Goal: Check status: Check status

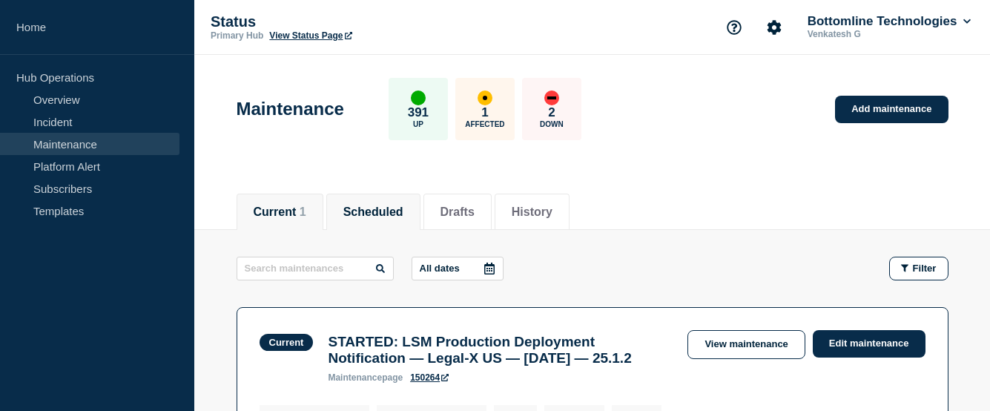
click at [385, 205] on button "Scheduled" at bounding box center [373, 211] width 60 height 13
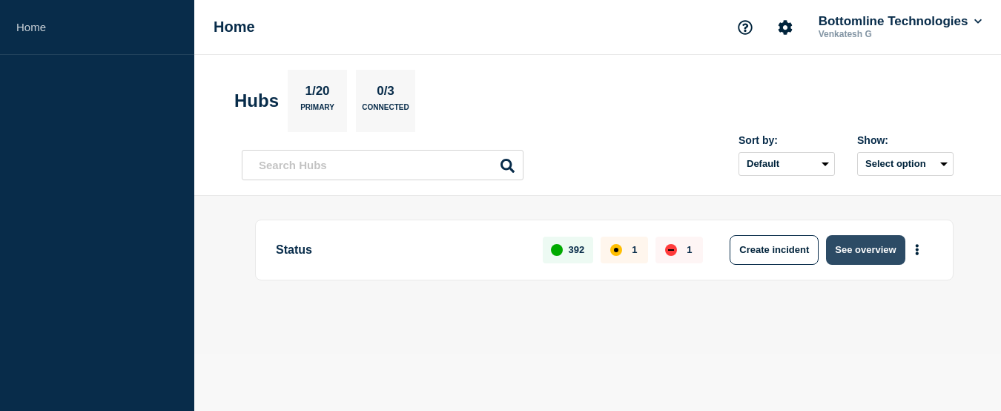
click at [850, 242] on button "See overview" at bounding box center [865, 250] width 79 height 30
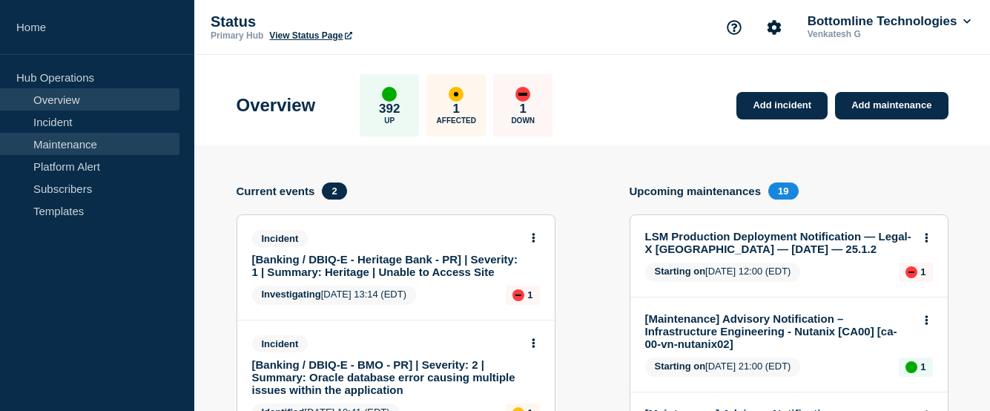
click at [64, 149] on link "Maintenance" at bounding box center [89, 144] width 179 height 22
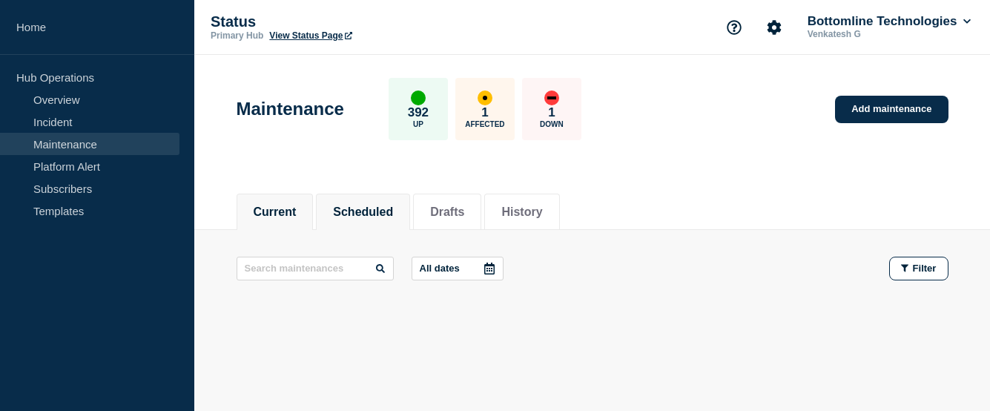
click at [382, 205] on button "Scheduled" at bounding box center [363, 211] width 60 height 13
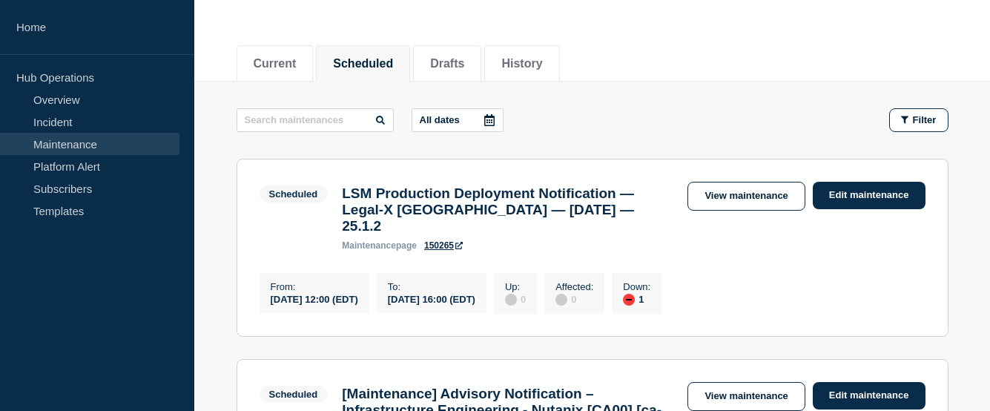
scroll to position [297, 0]
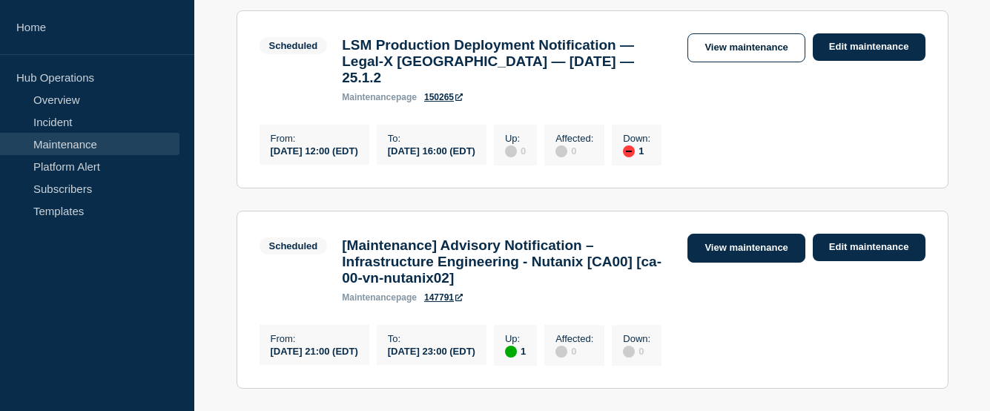
click at [724, 245] on link "View maintenance" at bounding box center [745, 248] width 117 height 29
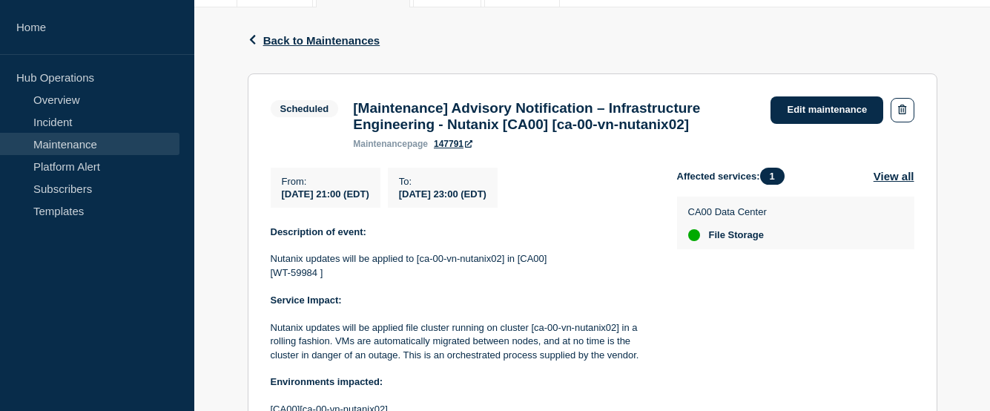
scroll to position [74, 0]
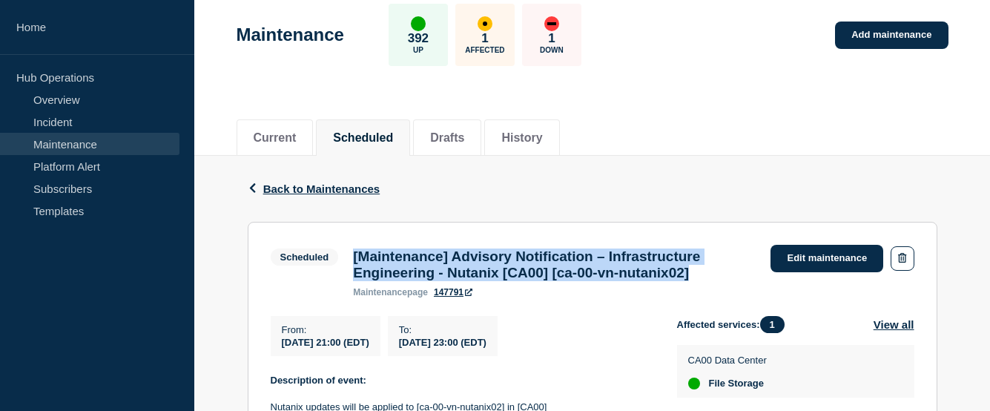
drag, startPoint x: 745, startPoint y: 277, endPoint x: 352, endPoint y: 259, distance: 393.3
click at [352, 259] on div "[Maintenance] Advisory Notification – Infrastructure Engineering - Nutanix [CA0…" at bounding box center [553, 272] width 417 height 49
drag, startPoint x: 566, startPoint y: 352, endPoint x: 282, endPoint y: 329, distance: 284.1
click at [282, 329] on div "From : [DATE] 21:00 (EDT) To : [DATE] 23:00 (EDT)" at bounding box center [474, 336] width 406 height 40
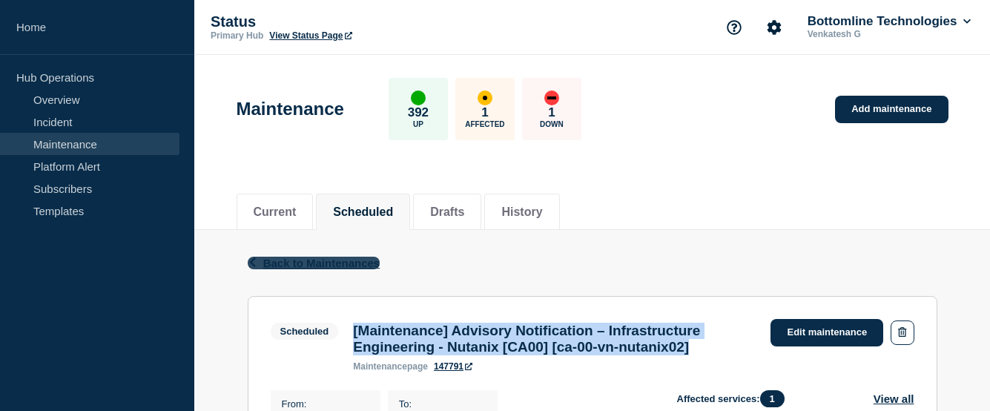
click at [250, 259] on icon "button" at bounding box center [252, 262] width 11 height 10
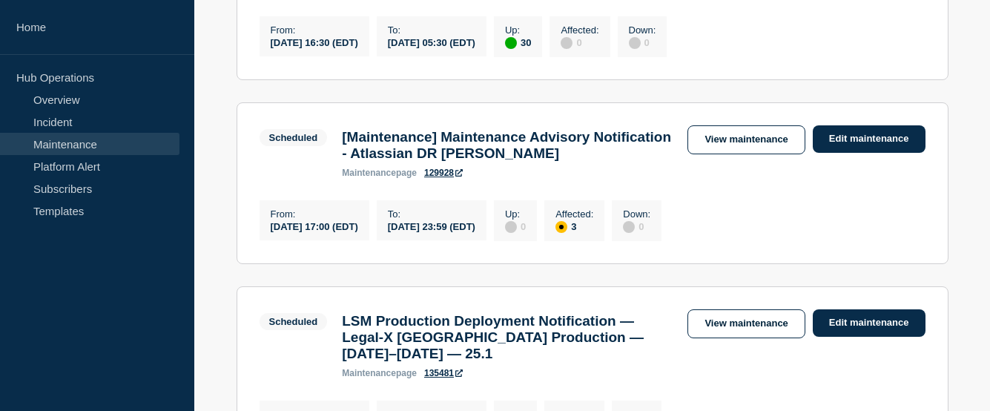
scroll to position [1631, 0]
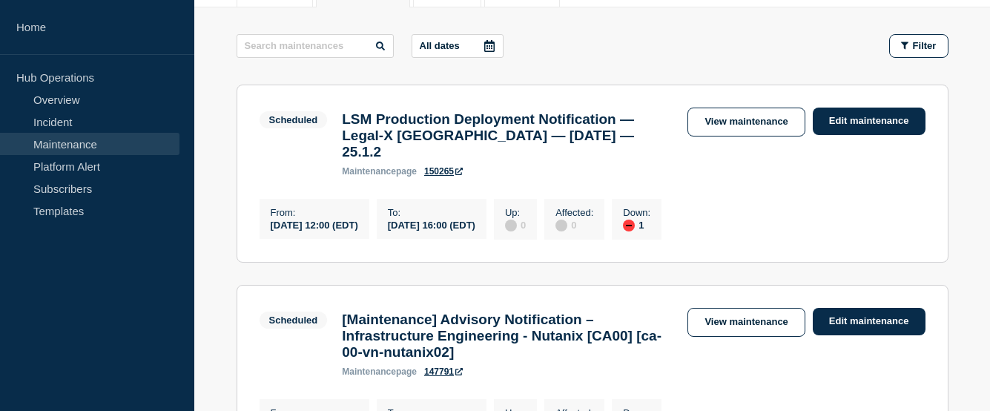
scroll to position [371, 0]
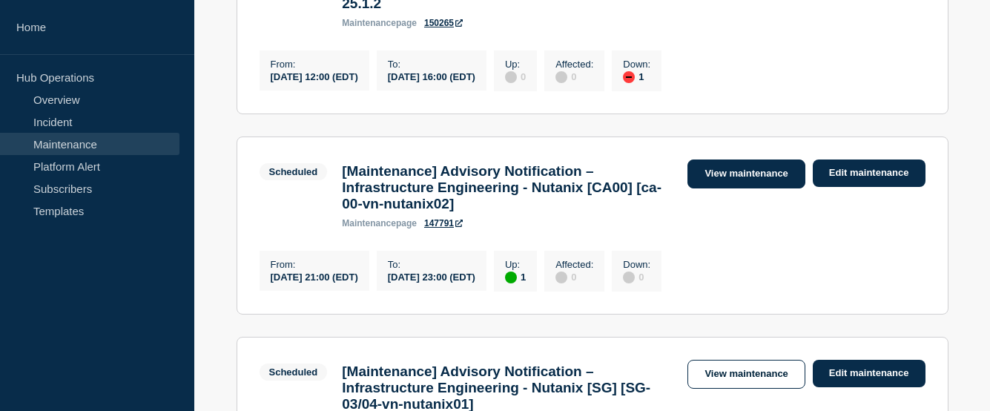
click at [724, 171] on link "View maintenance" at bounding box center [745, 173] width 117 height 29
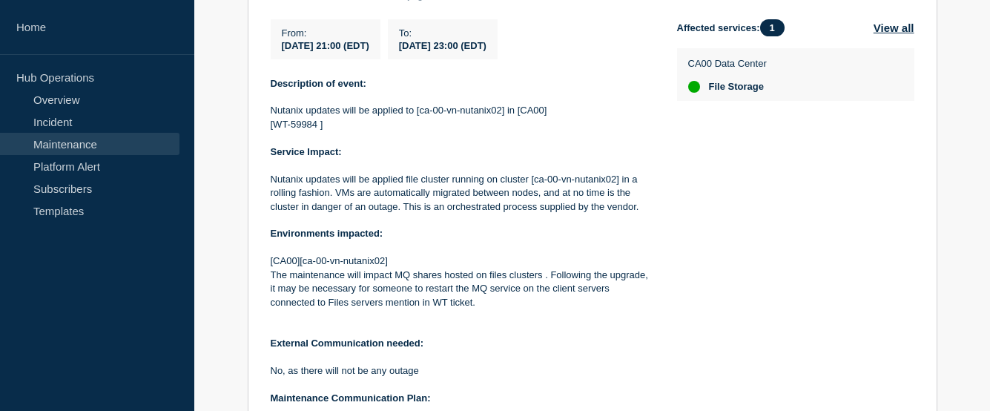
scroll to position [445, 0]
